Goal: Task Accomplishment & Management: Use online tool/utility

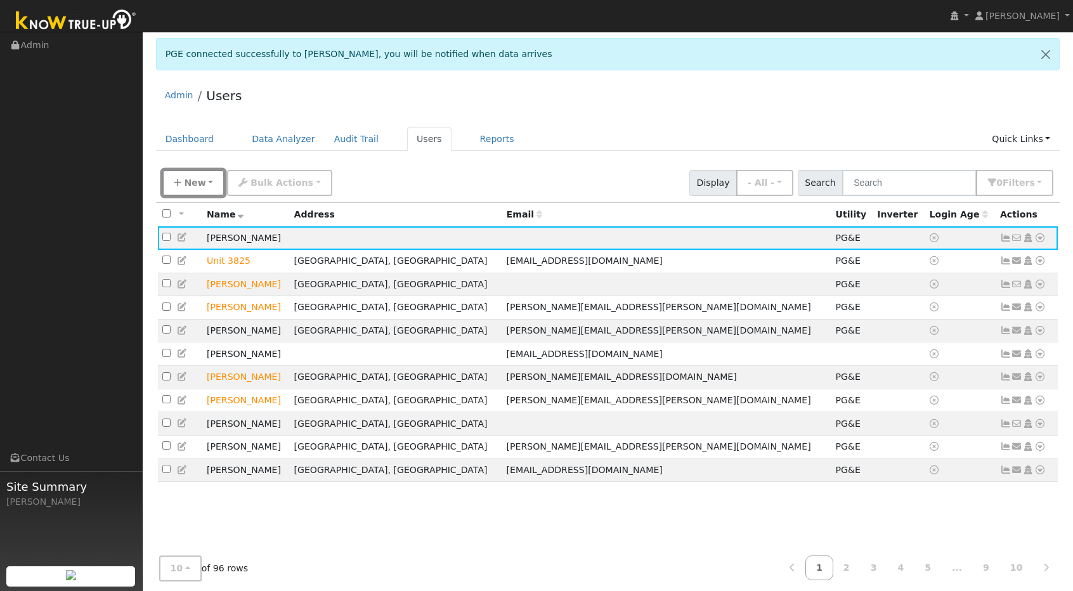
click at [200, 183] on span "New" at bounding box center [195, 183] width 22 height 10
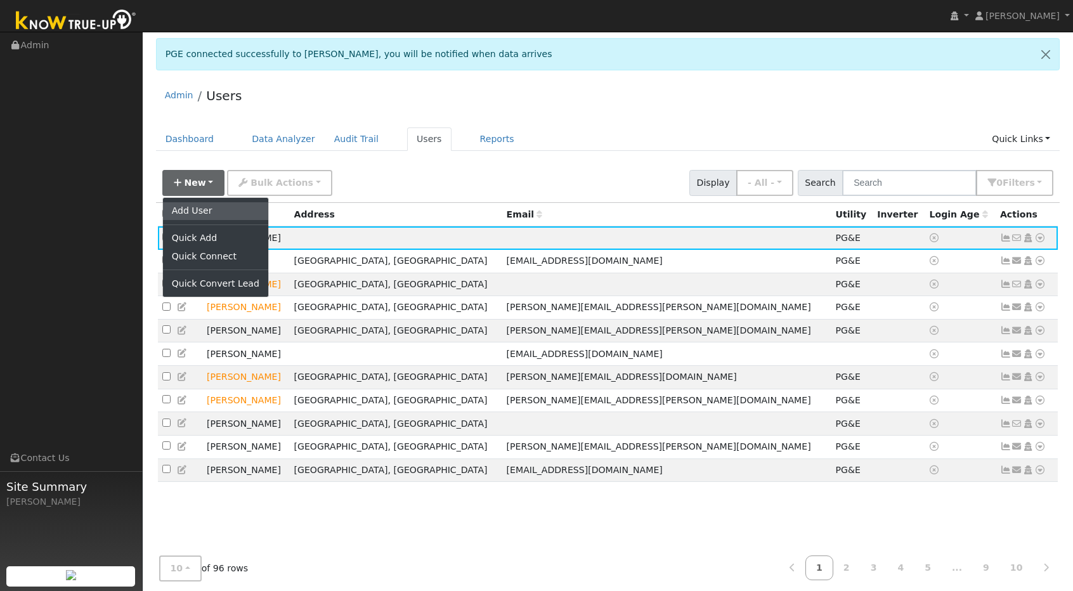
click at [195, 205] on link "Add User" at bounding box center [215, 211] width 105 height 18
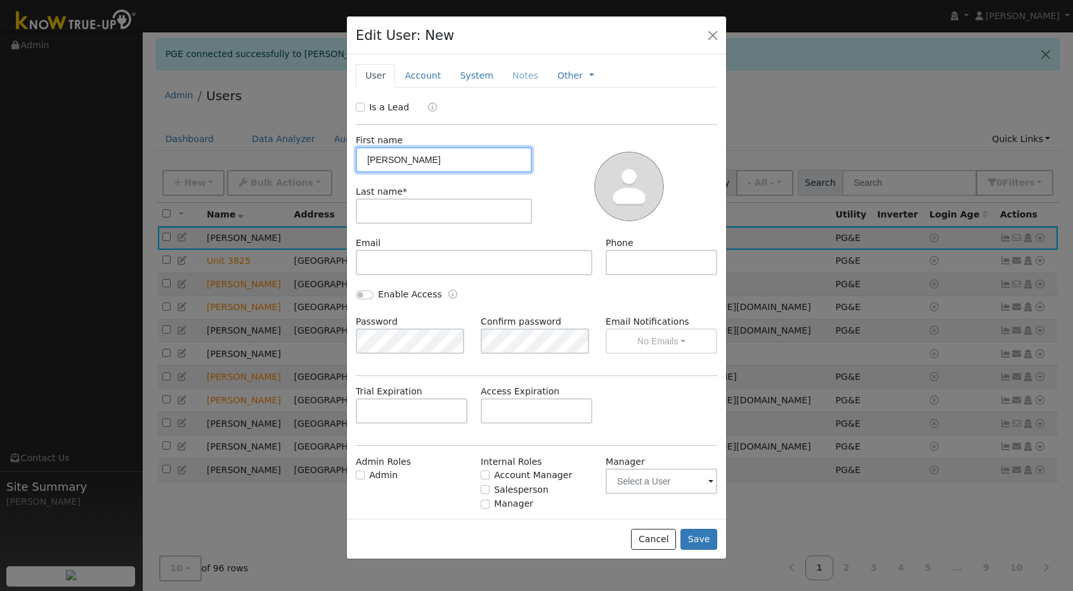
type input "Simon"
type input "m"
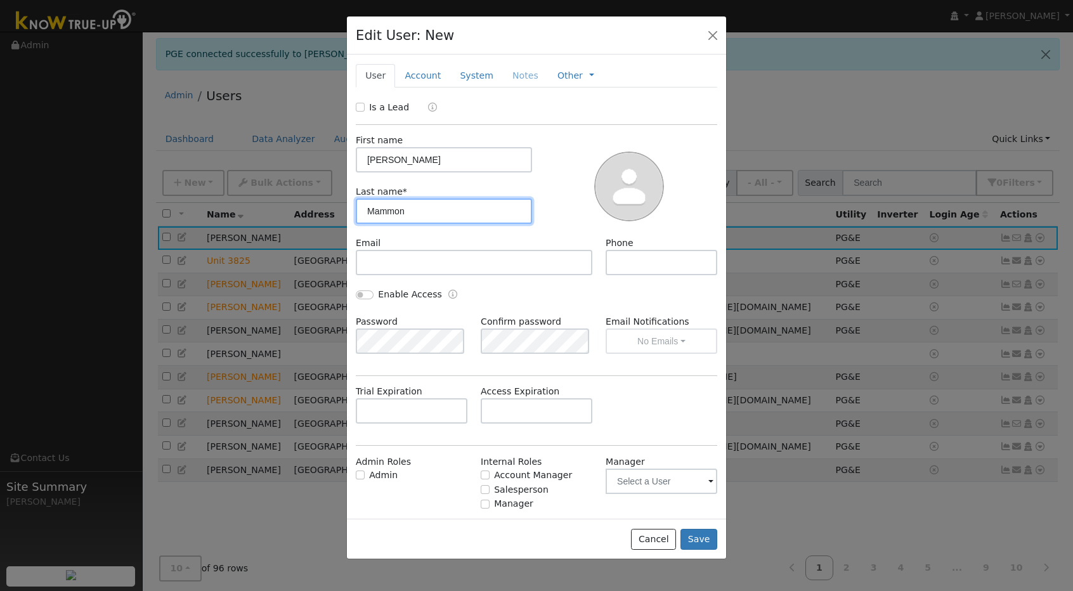
type input "Mammon"
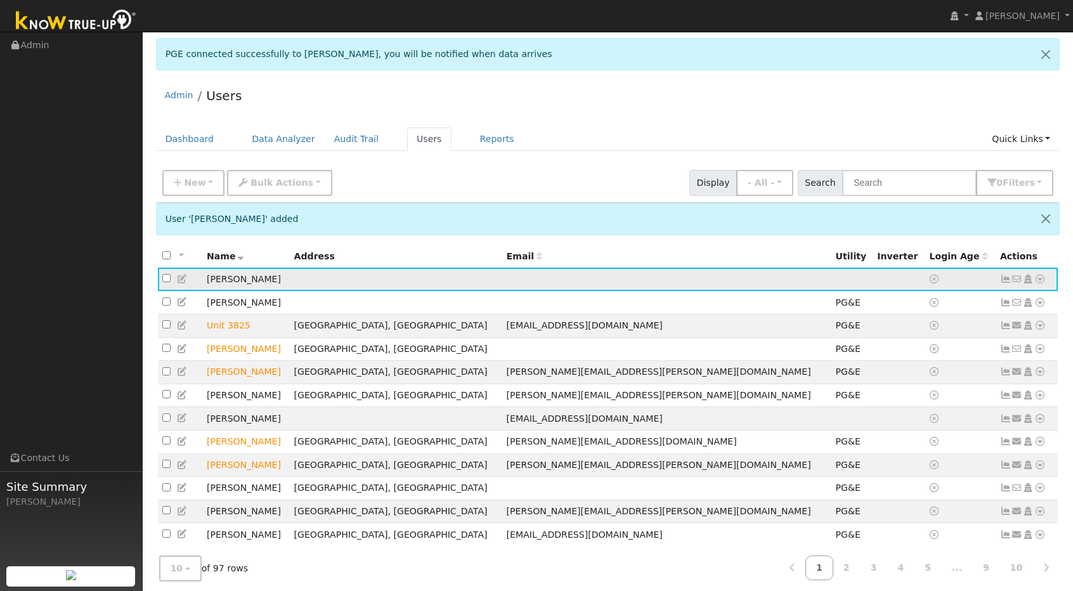
click at [223, 278] on td "[PERSON_NAME]" at bounding box center [246, 279] width 88 height 23
click at [185, 275] on icon at bounding box center [182, 279] width 11 height 9
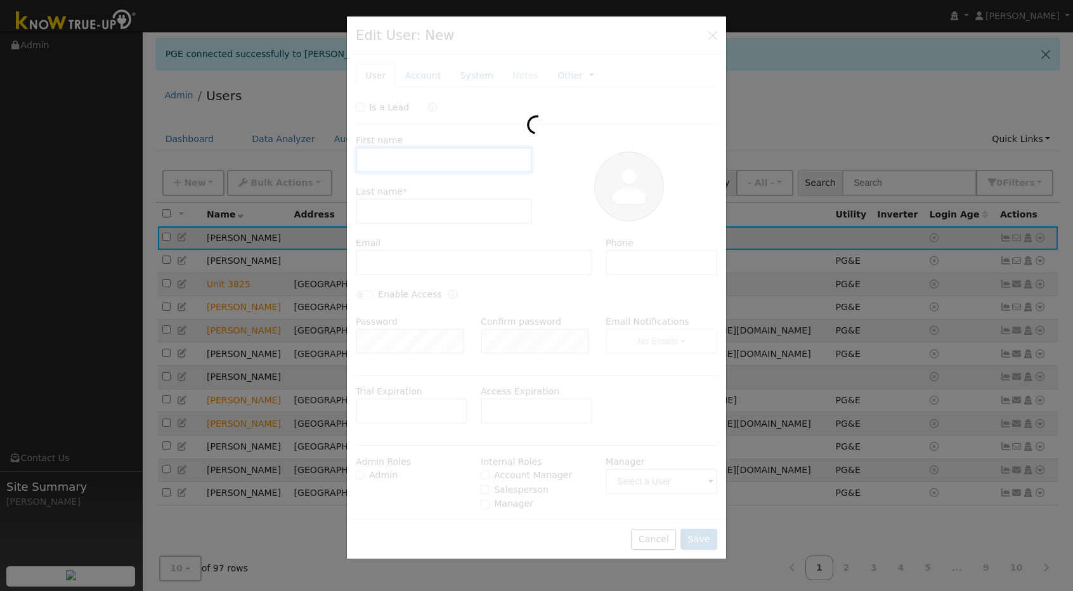
type input "Simon"
type input "Mammon"
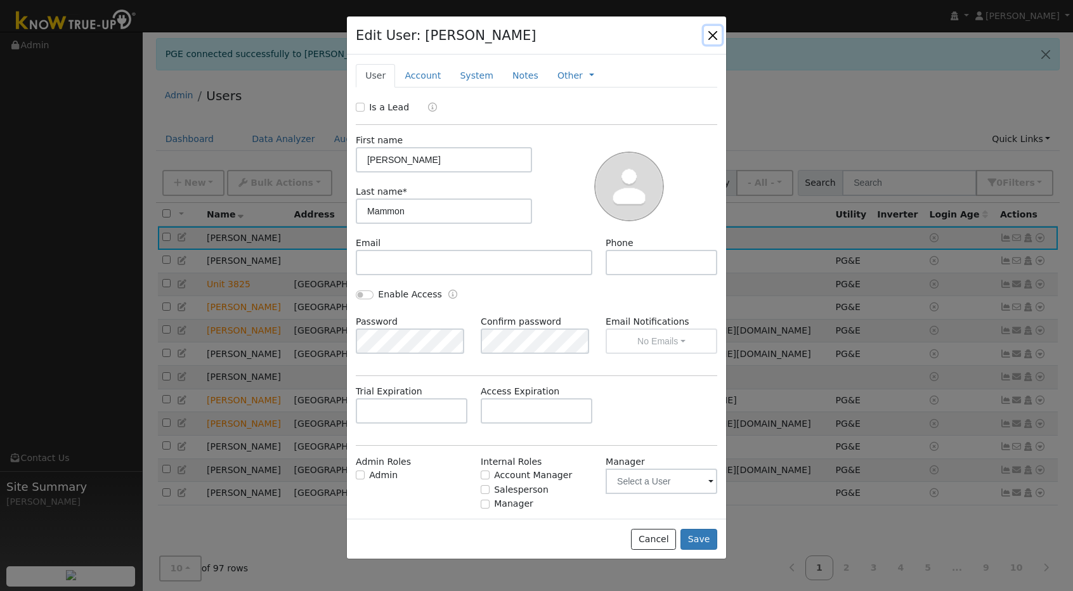
click at [707, 35] on button "button" at bounding box center [713, 35] width 18 height 18
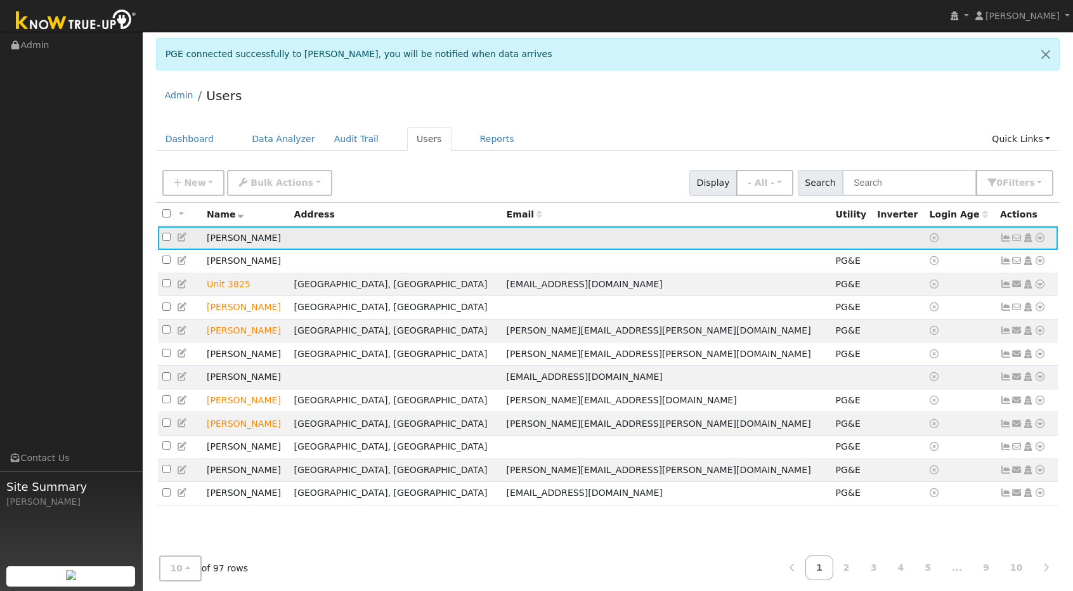
click at [1042, 236] on icon at bounding box center [1040, 237] width 11 height 9
click at [899, 333] on link "Utility" at bounding box center [909, 334] width 88 height 18
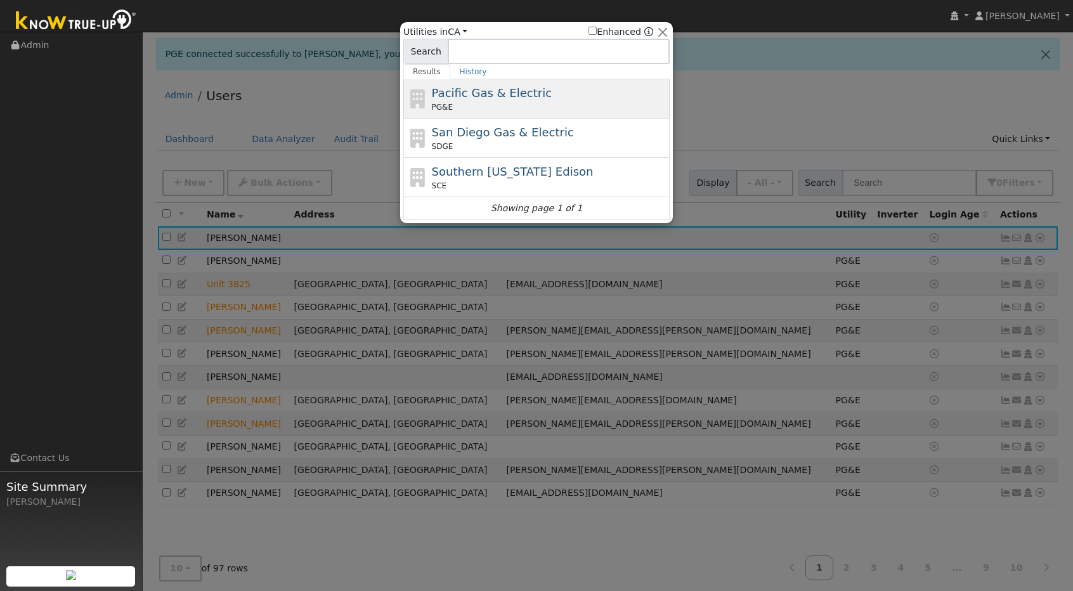
click at [494, 97] on span "Pacific Gas & Electric" at bounding box center [492, 92] width 120 height 13
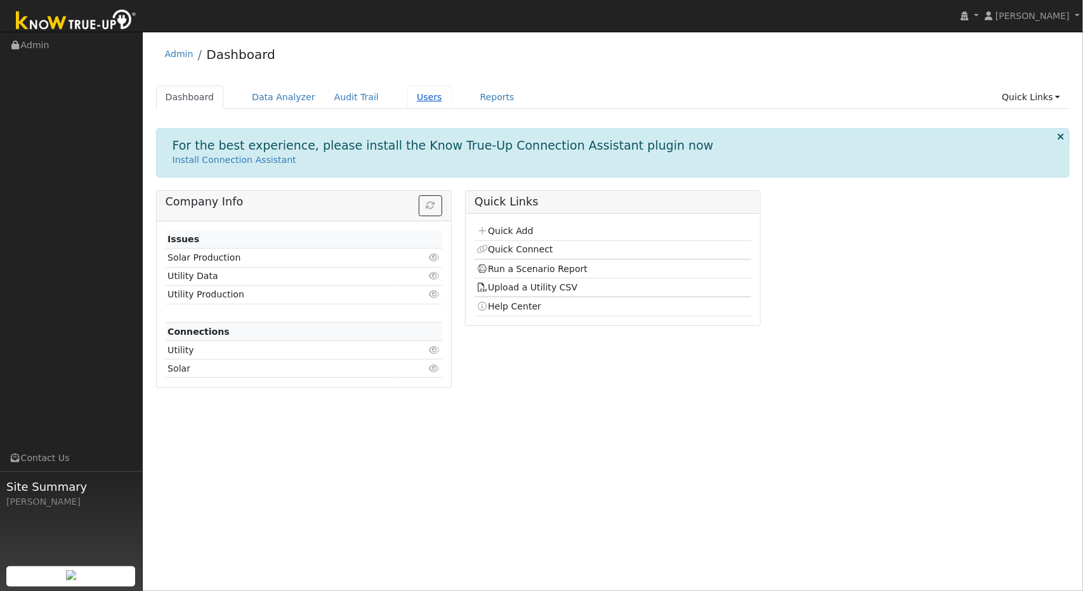
click at [410, 93] on link "Users" at bounding box center [429, 97] width 44 height 23
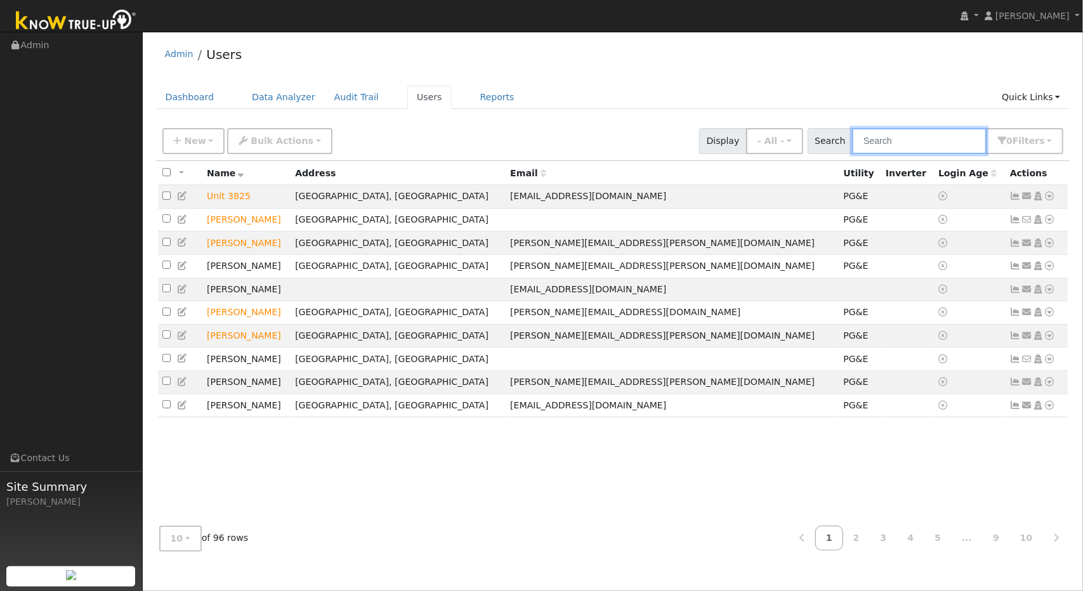
click at [915, 146] on input "text" at bounding box center [919, 141] width 134 height 26
type input "simon"
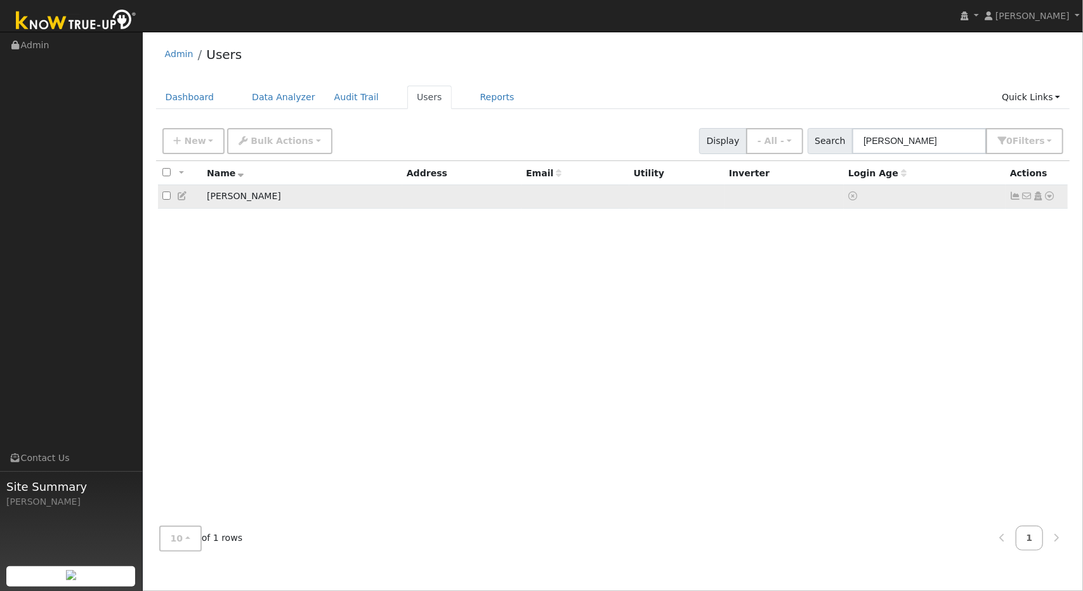
click at [1054, 197] on icon at bounding box center [1049, 196] width 11 height 9
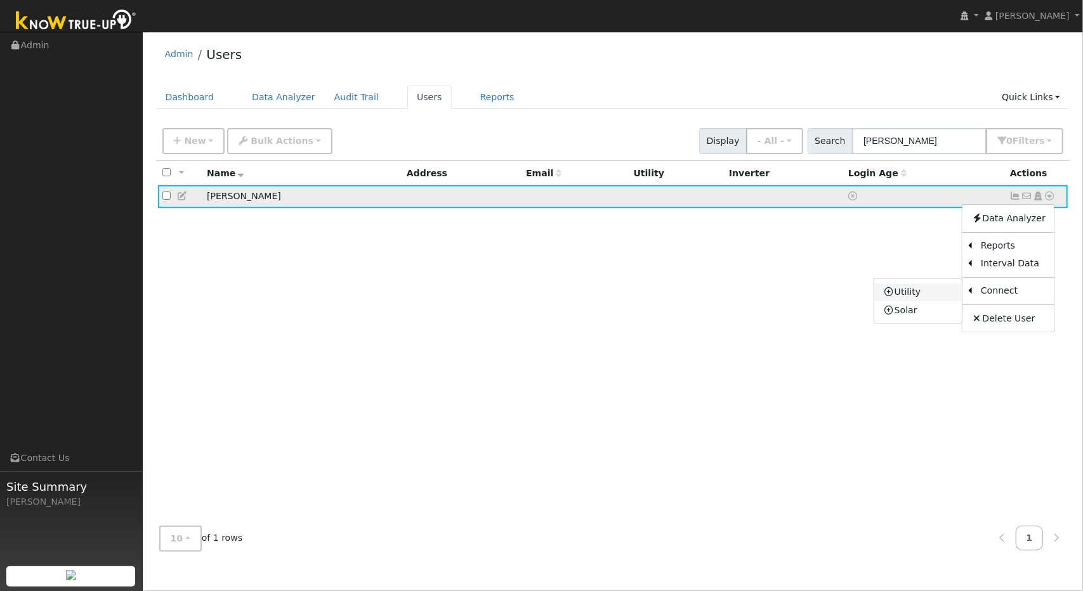
click at [929, 287] on link "Utility" at bounding box center [918, 293] width 88 height 18
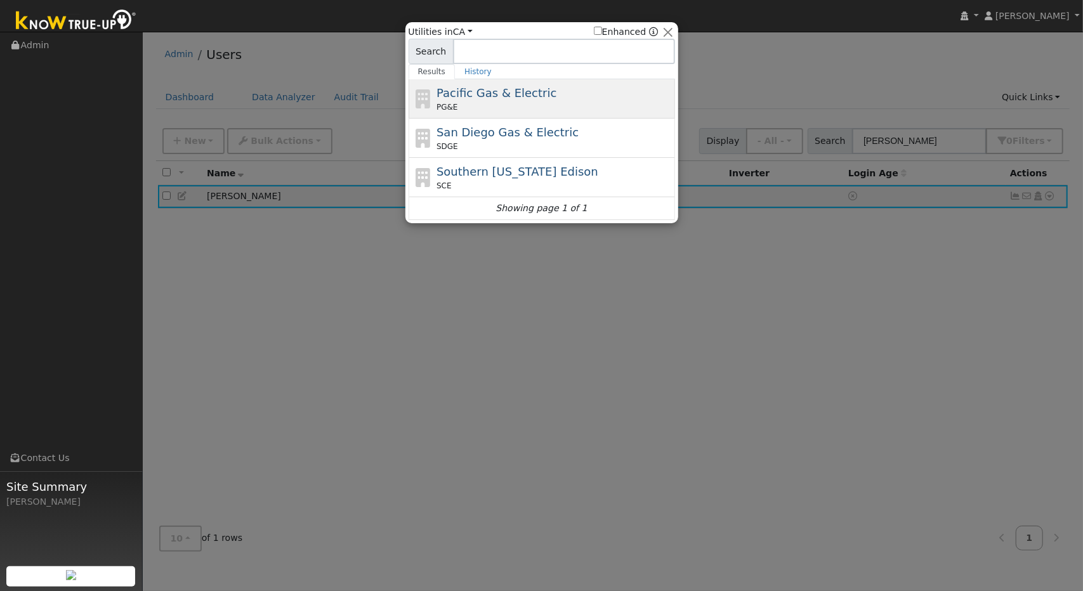
click at [550, 108] on div "PG&E" at bounding box center [553, 106] width 235 height 11
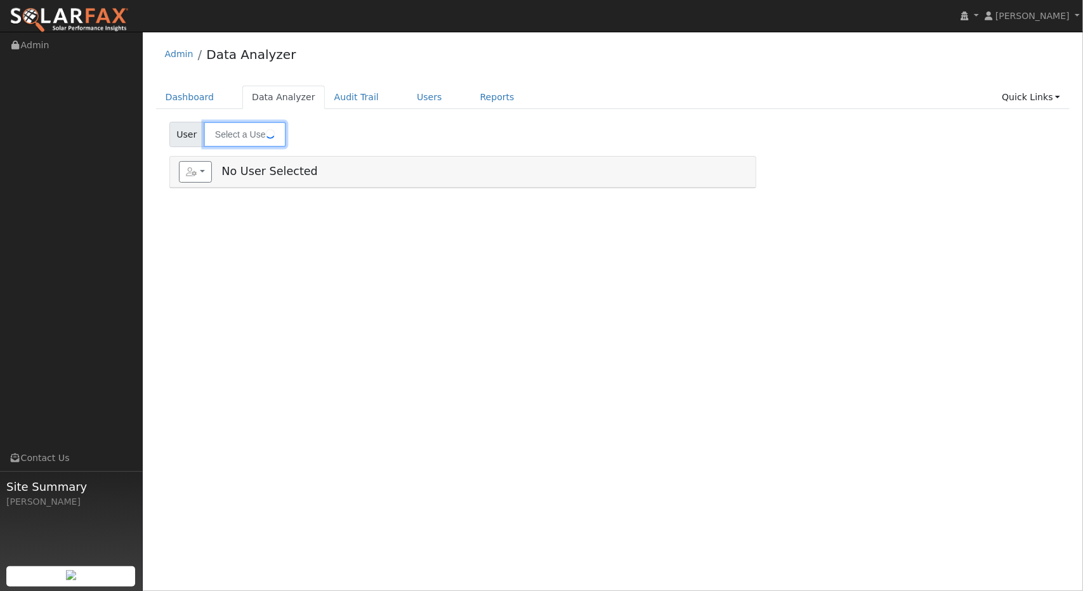
type input "[PERSON_NAME]"
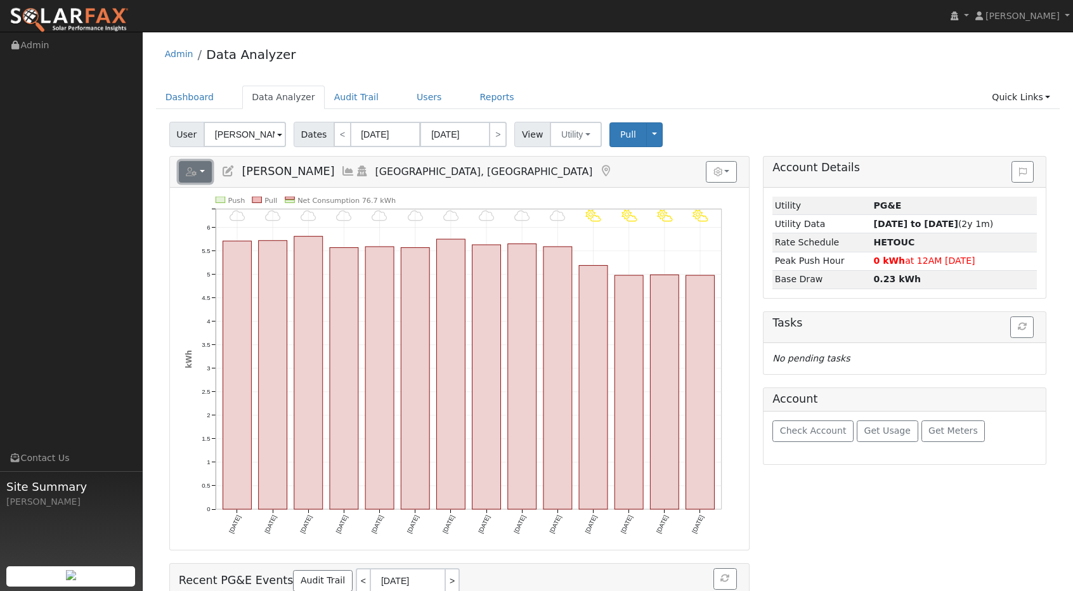
click at [195, 173] on icon "button" at bounding box center [191, 171] width 11 height 9
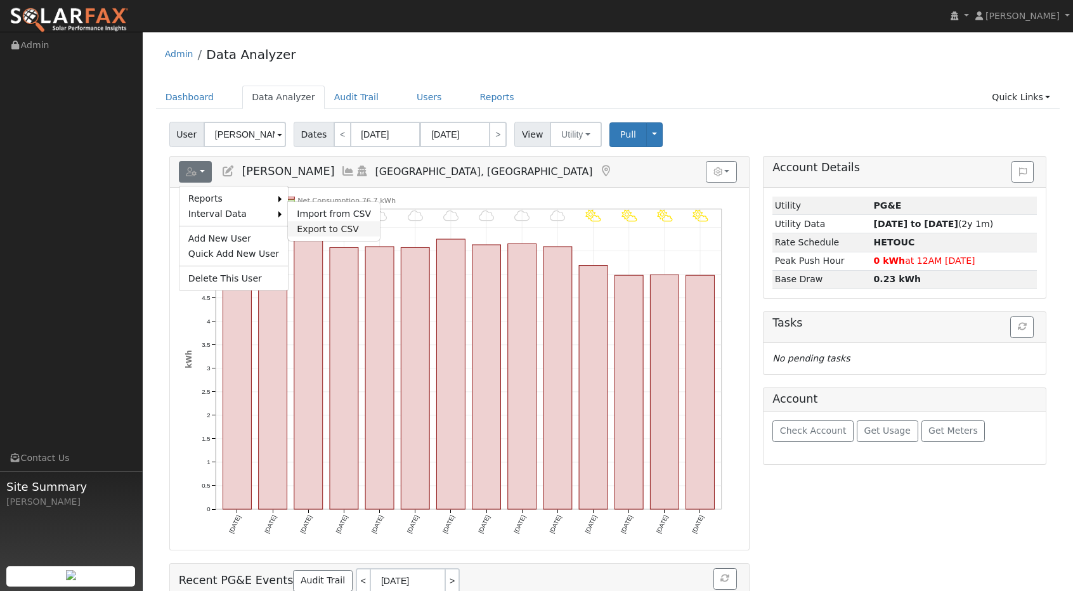
click at [318, 223] on link "Export to CSV" at bounding box center [334, 228] width 92 height 15
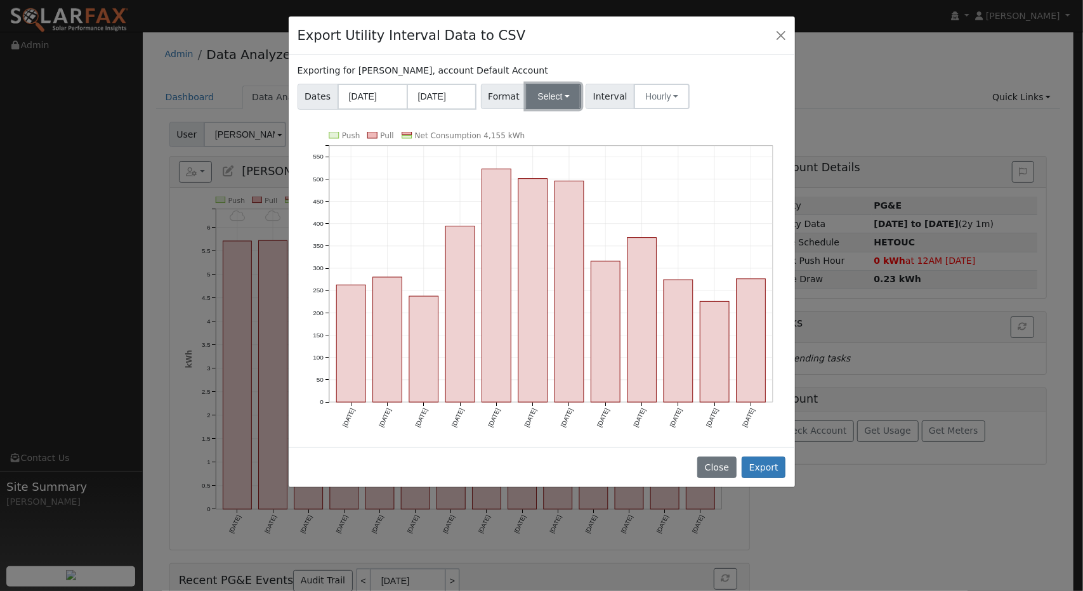
click at [570, 102] on button "Select" at bounding box center [553, 96] width 55 height 25
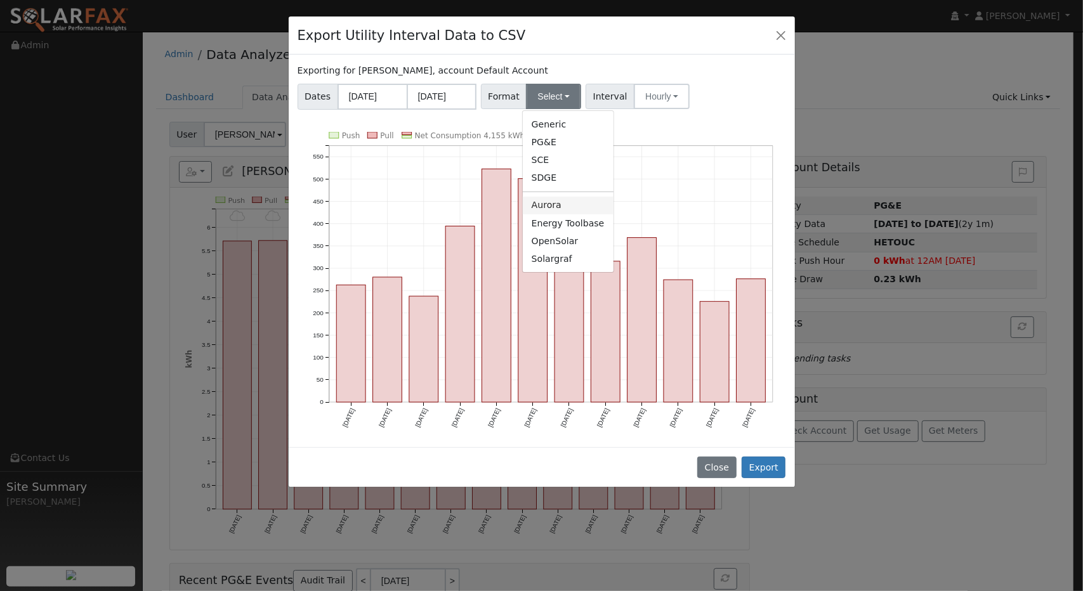
click at [572, 201] on link "Aurora" at bounding box center [568, 206] width 91 height 18
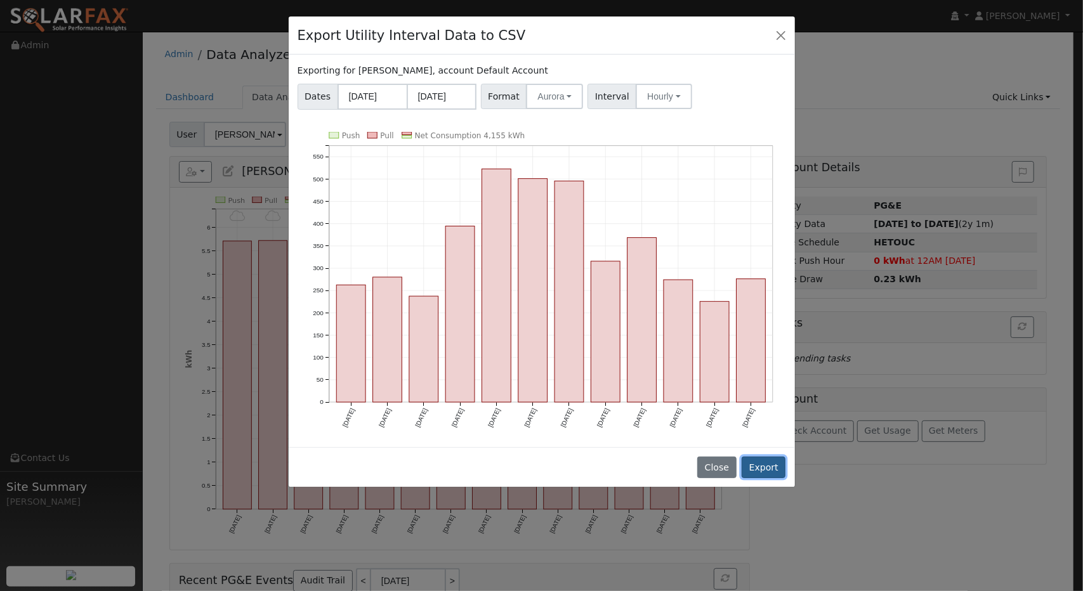
click at [775, 468] on button "Export" at bounding box center [764, 468] width 44 height 22
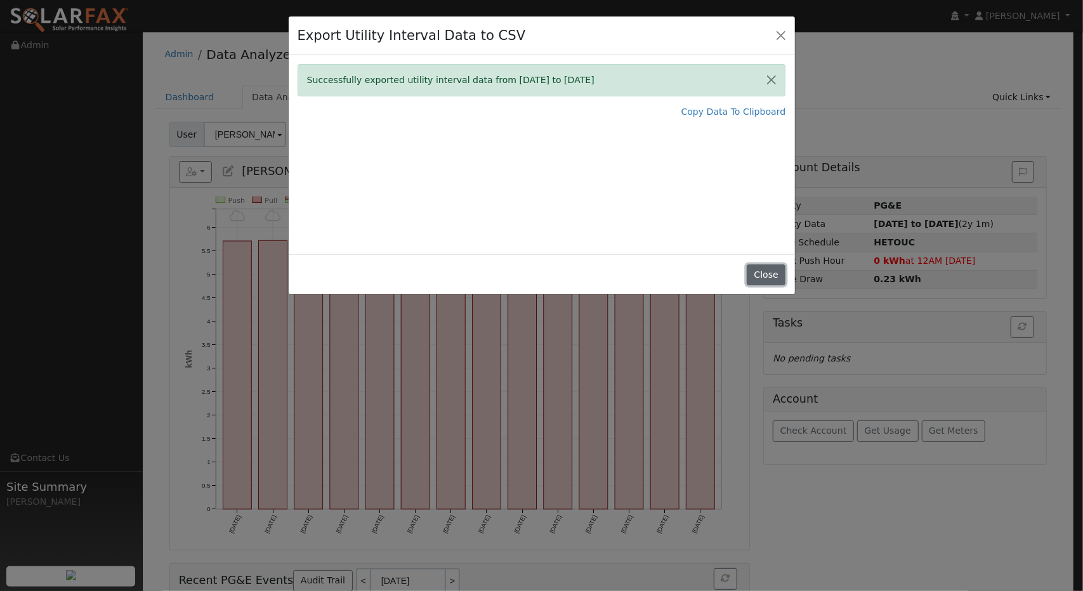
click at [768, 267] on button "Close" at bounding box center [766, 276] width 39 height 22
